Goal: Information Seeking & Learning: Learn about a topic

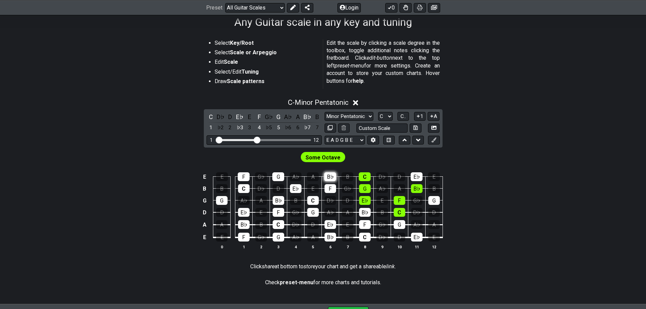
scroll to position [102, 0]
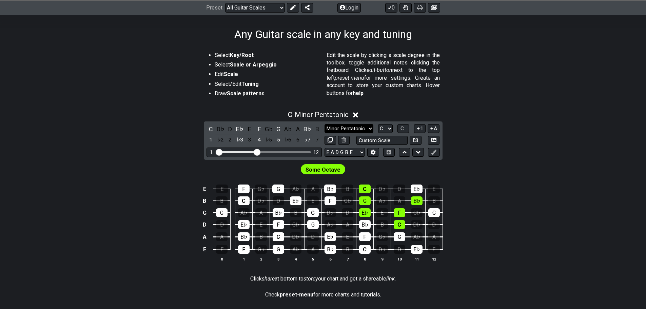
click at [370, 130] on select "Minor Pentatonic Root Minor Pentatonic Major Pentatonic Minor Blues Major Blues…" at bounding box center [349, 128] width 49 height 9
click at [487, 134] on div "C - Minor Pentatonic C D♭ D E♭ E F G♭ G A♭ A B♭ B 1 ♭2 2 ♭3 3 4 ♭5 5 ♭6 6 ♭7 7 …" at bounding box center [323, 189] width 646 height 165
click at [246, 201] on div "C" at bounding box center [244, 200] width 12 height 9
click at [244, 201] on div "C" at bounding box center [244, 200] width 12 height 9
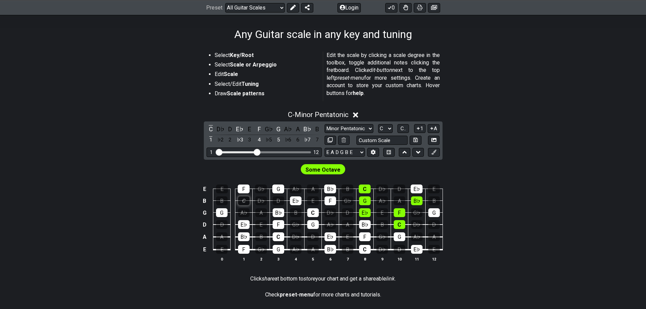
click at [244, 201] on div "C" at bounding box center [244, 200] width 12 height 9
click at [325, 170] on span "Some Octave" at bounding box center [323, 170] width 35 height 10
click at [221, 213] on div "G" at bounding box center [222, 212] width 12 height 9
click at [220, 213] on div "G" at bounding box center [222, 212] width 12 height 9
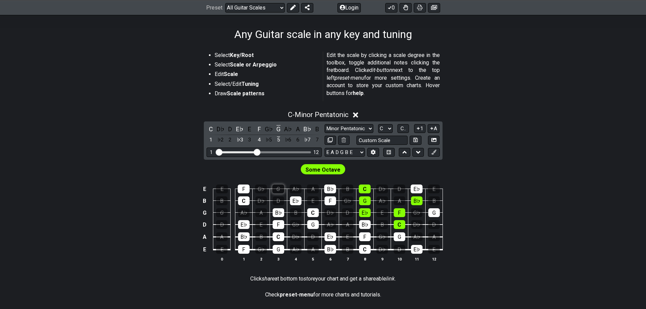
click at [277, 188] on div "G" at bounding box center [278, 189] width 12 height 9
